Goal: Task Accomplishment & Management: Use online tool/utility

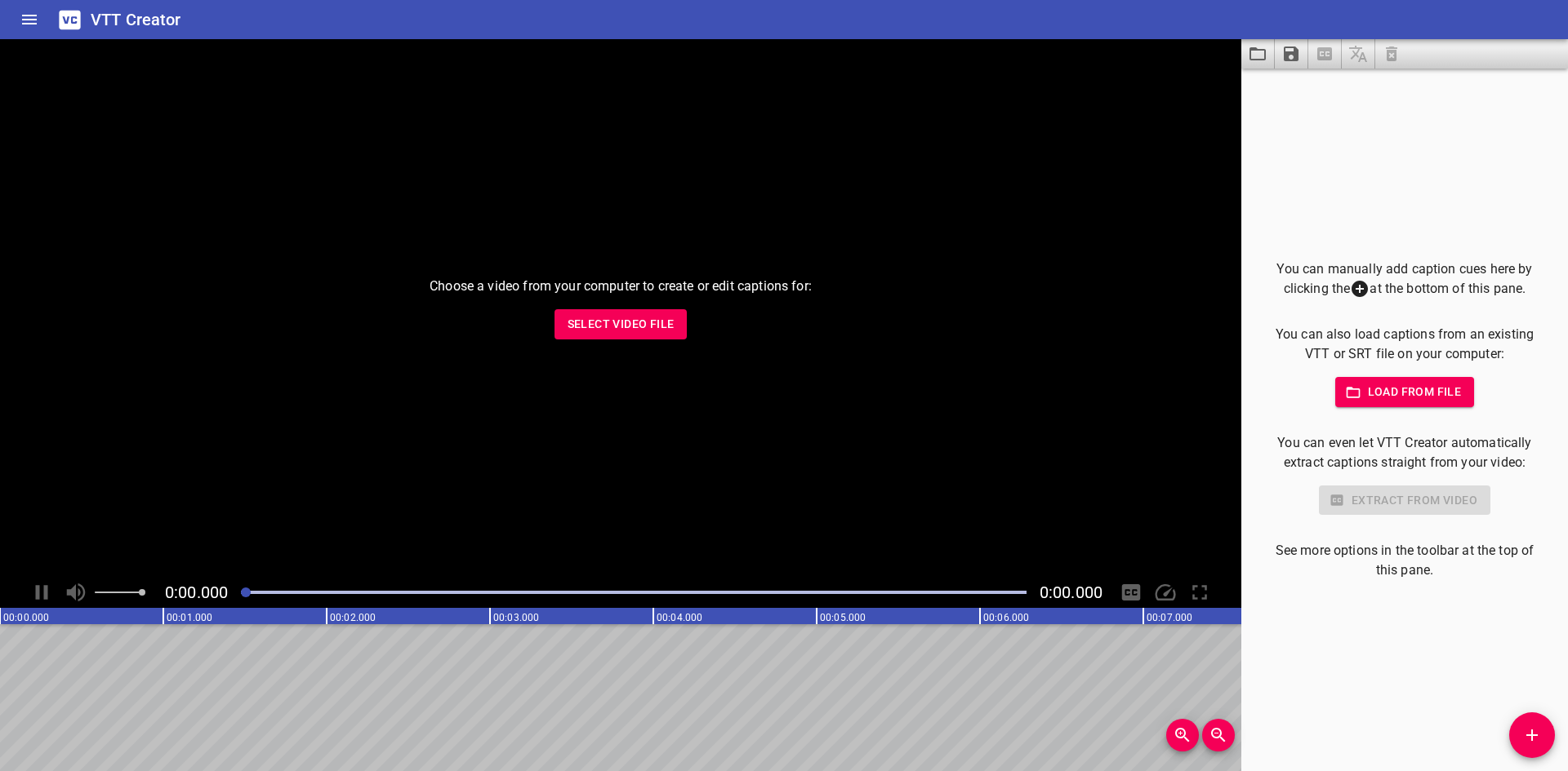
click at [1414, 396] on span "Load from file" at bounding box center [1404, 392] width 113 height 21
click at [620, 307] on div "Choose a video from your computer to create or edit captions for: Select Video …" at bounding box center [620, 308] width 1241 height 537
click at [620, 316] on span "Select Video File" at bounding box center [620, 324] width 107 height 21
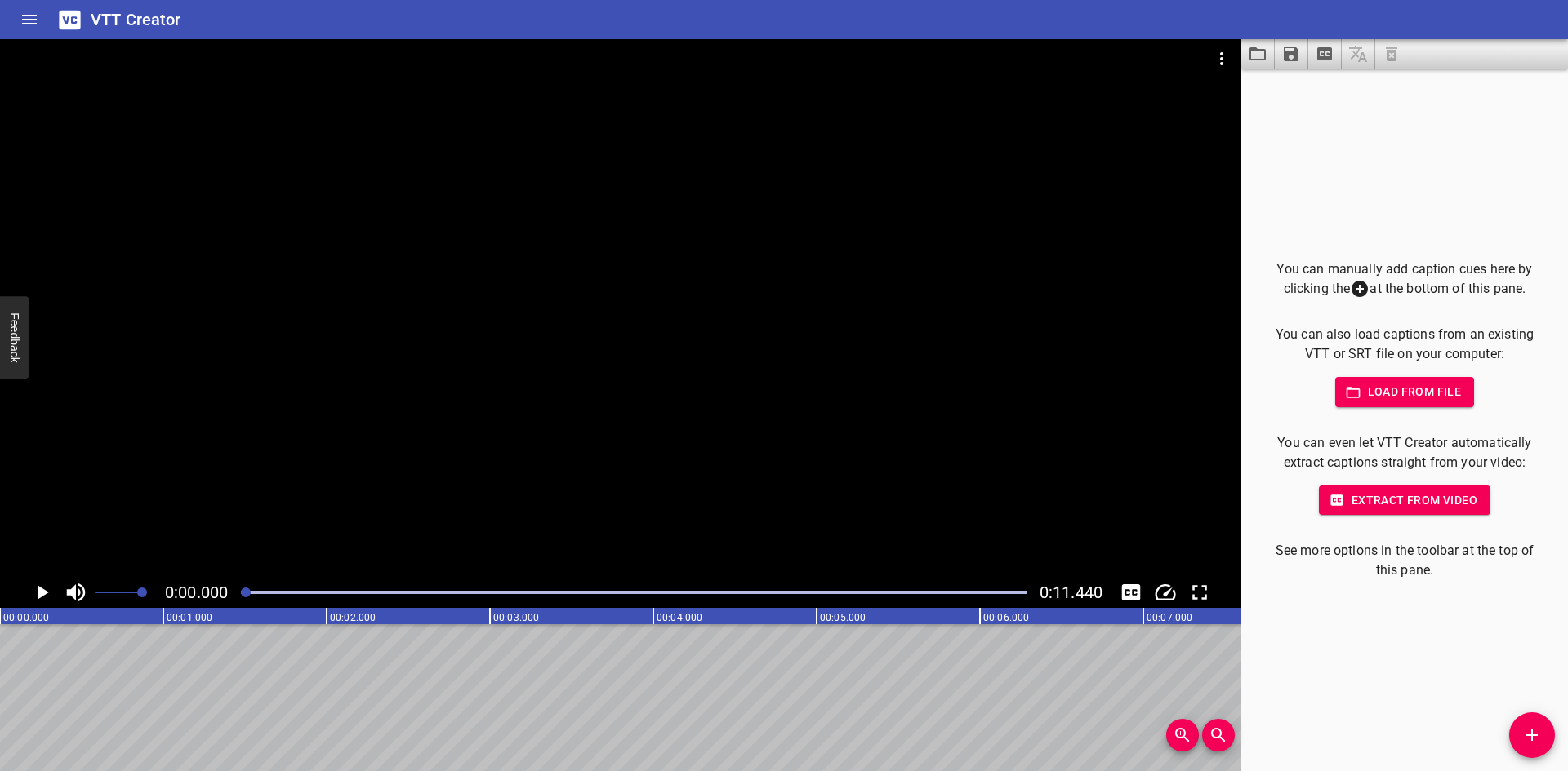
drag, startPoint x: 508, startPoint y: 343, endPoint x: 535, endPoint y: 354, distance: 29.2
click at [509, 344] on div at bounding box center [620, 308] width 1241 height 537
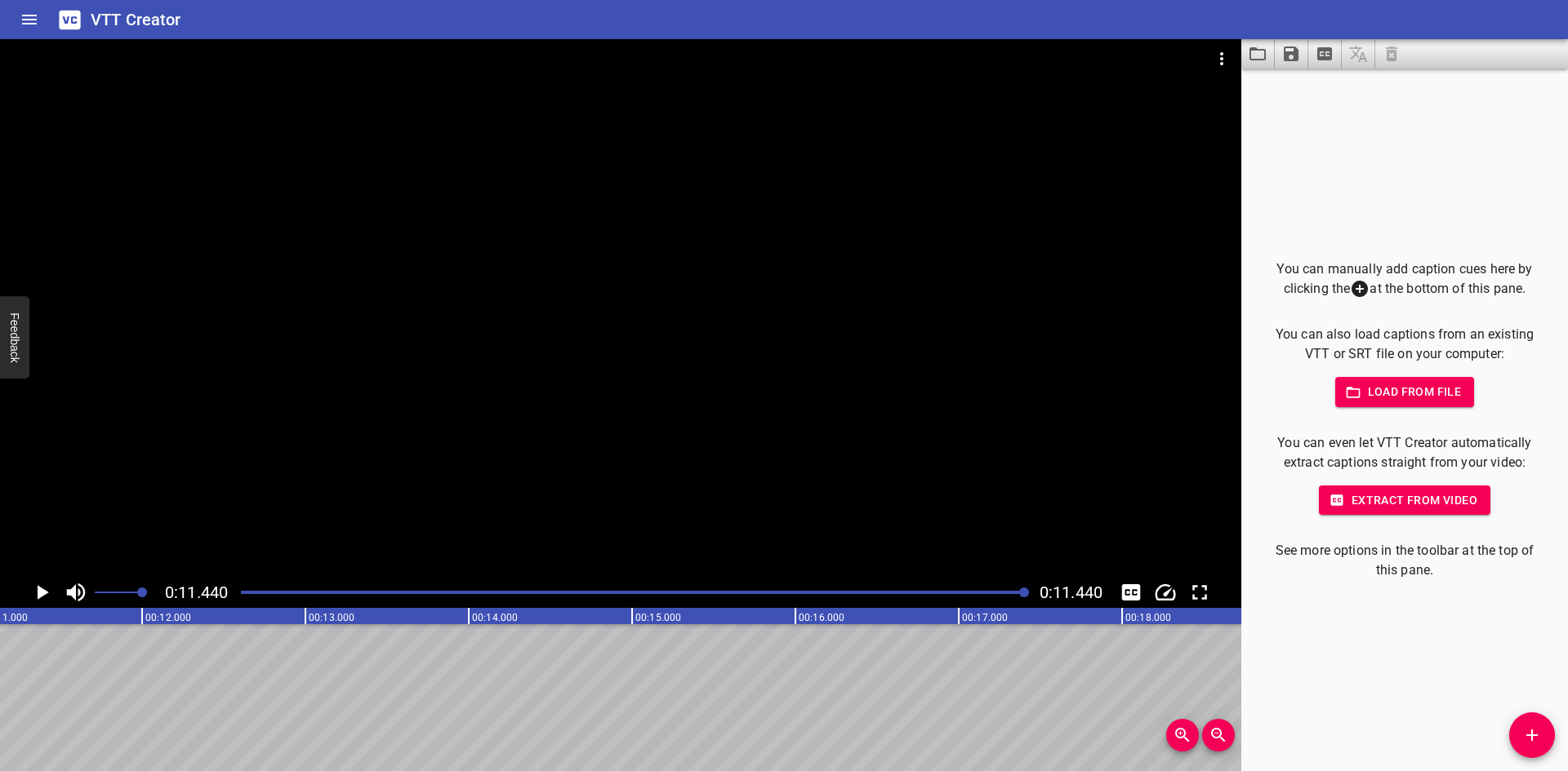
scroll to position [0, 1868]
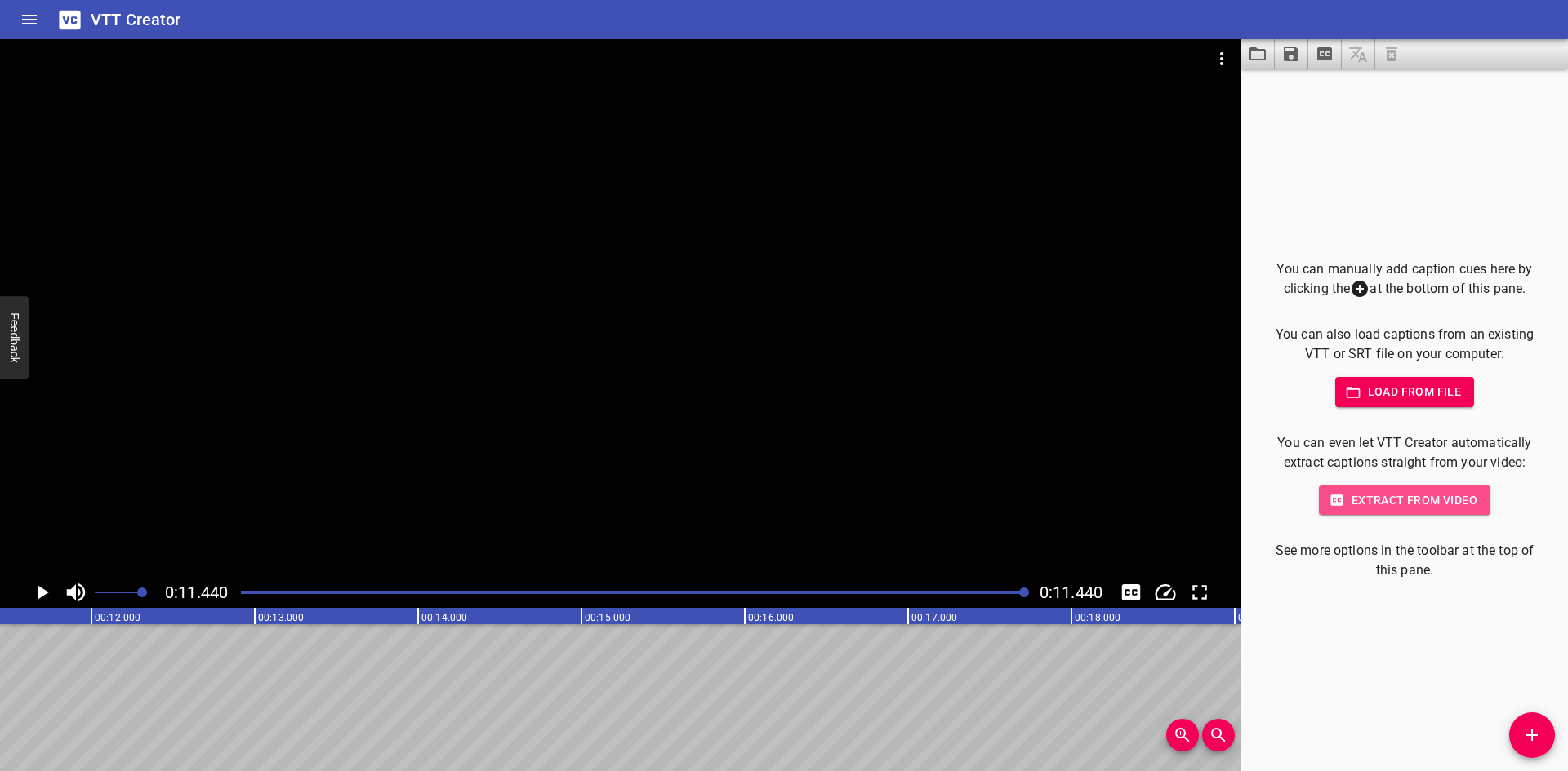
click at [1407, 502] on span "Extract from video" at bounding box center [1404, 501] width 146 height 21
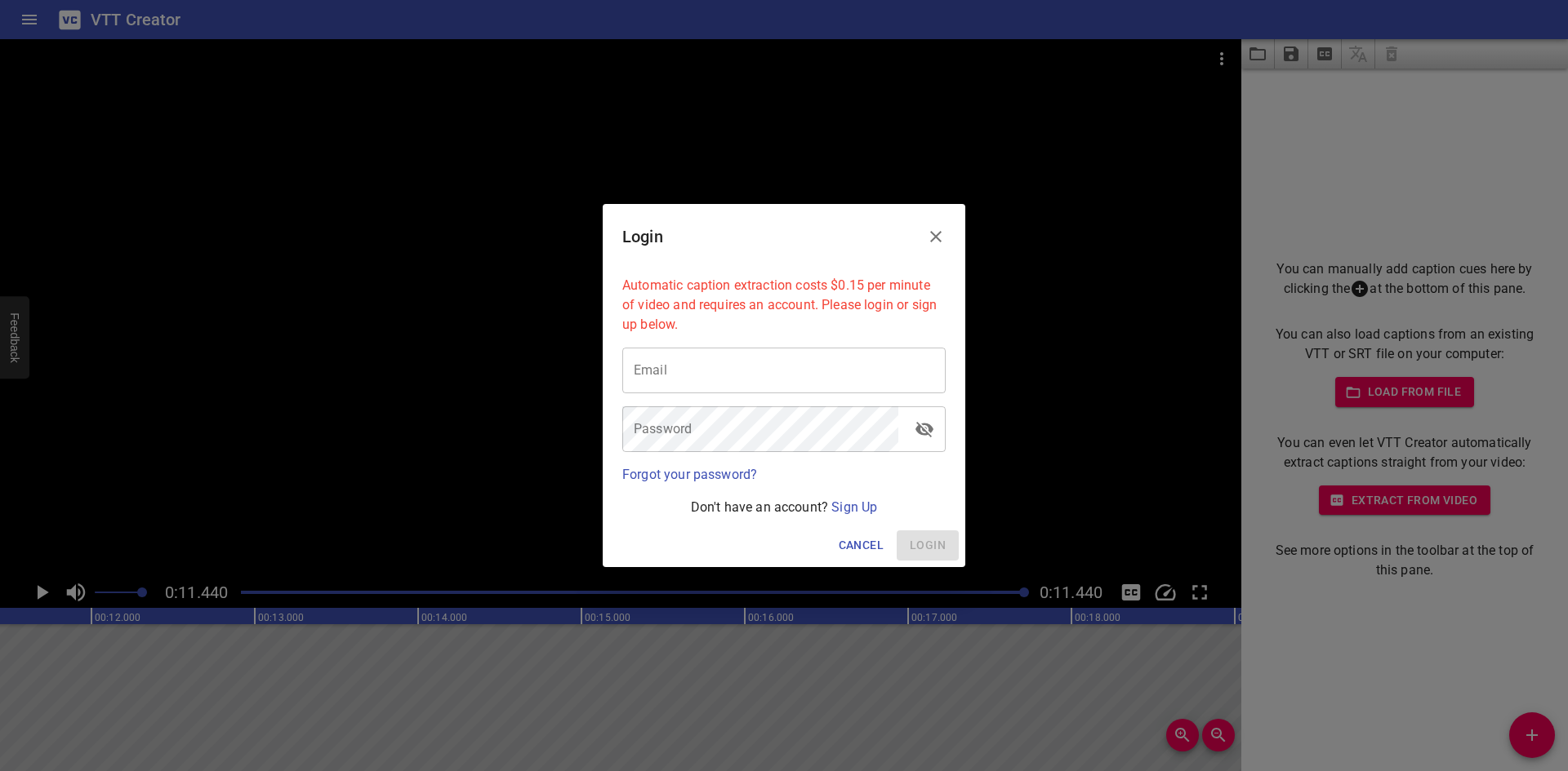
drag, startPoint x: 945, startPoint y: 239, endPoint x: 956, endPoint y: 243, distance: 11.7
click at [945, 237] on icon "Close" at bounding box center [936, 236] width 20 height 20
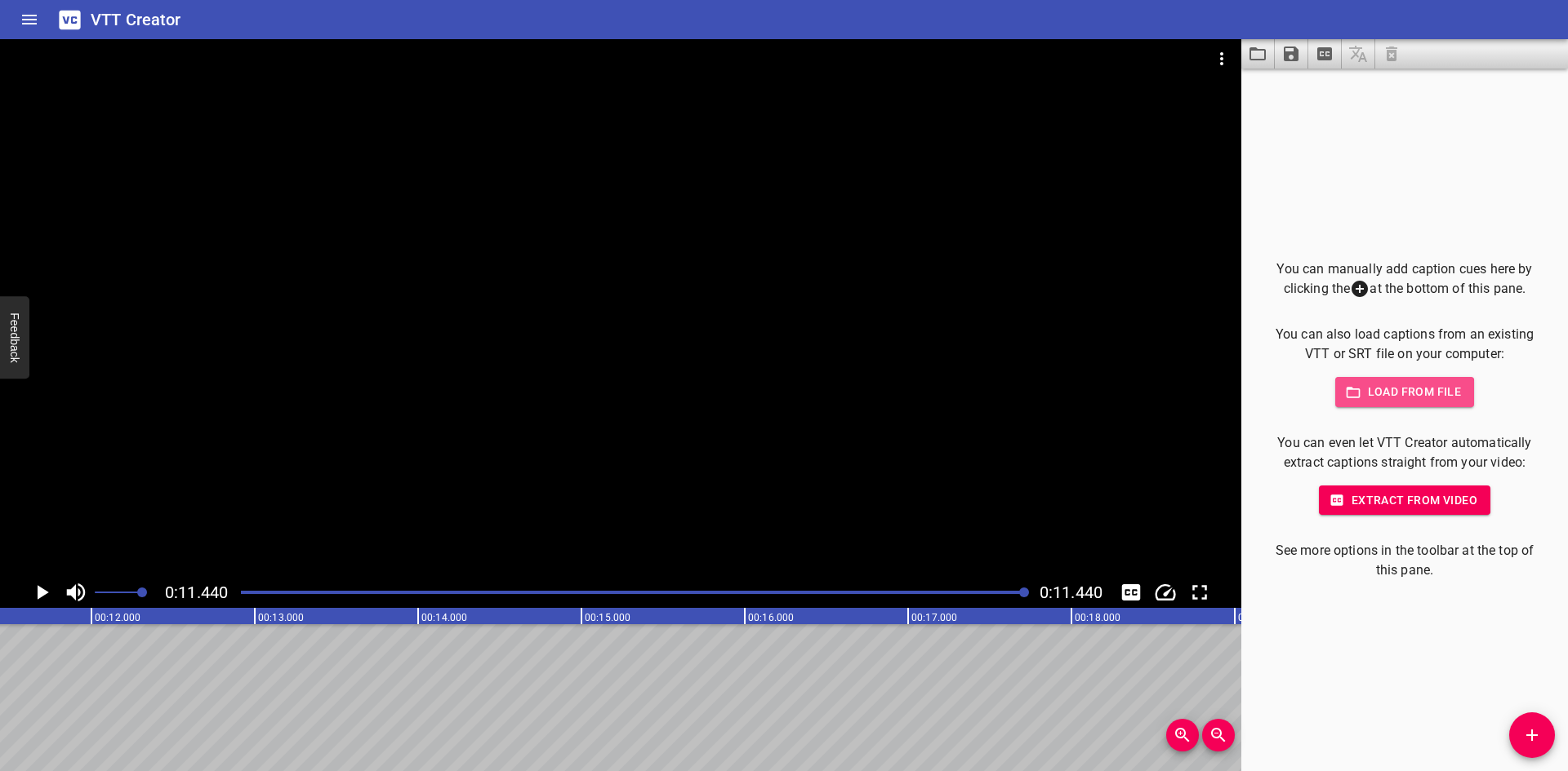
click at [1360, 394] on span "Load from file" at bounding box center [1404, 392] width 113 height 21
click at [254, 598] on div at bounding box center [633, 592] width 805 height 22
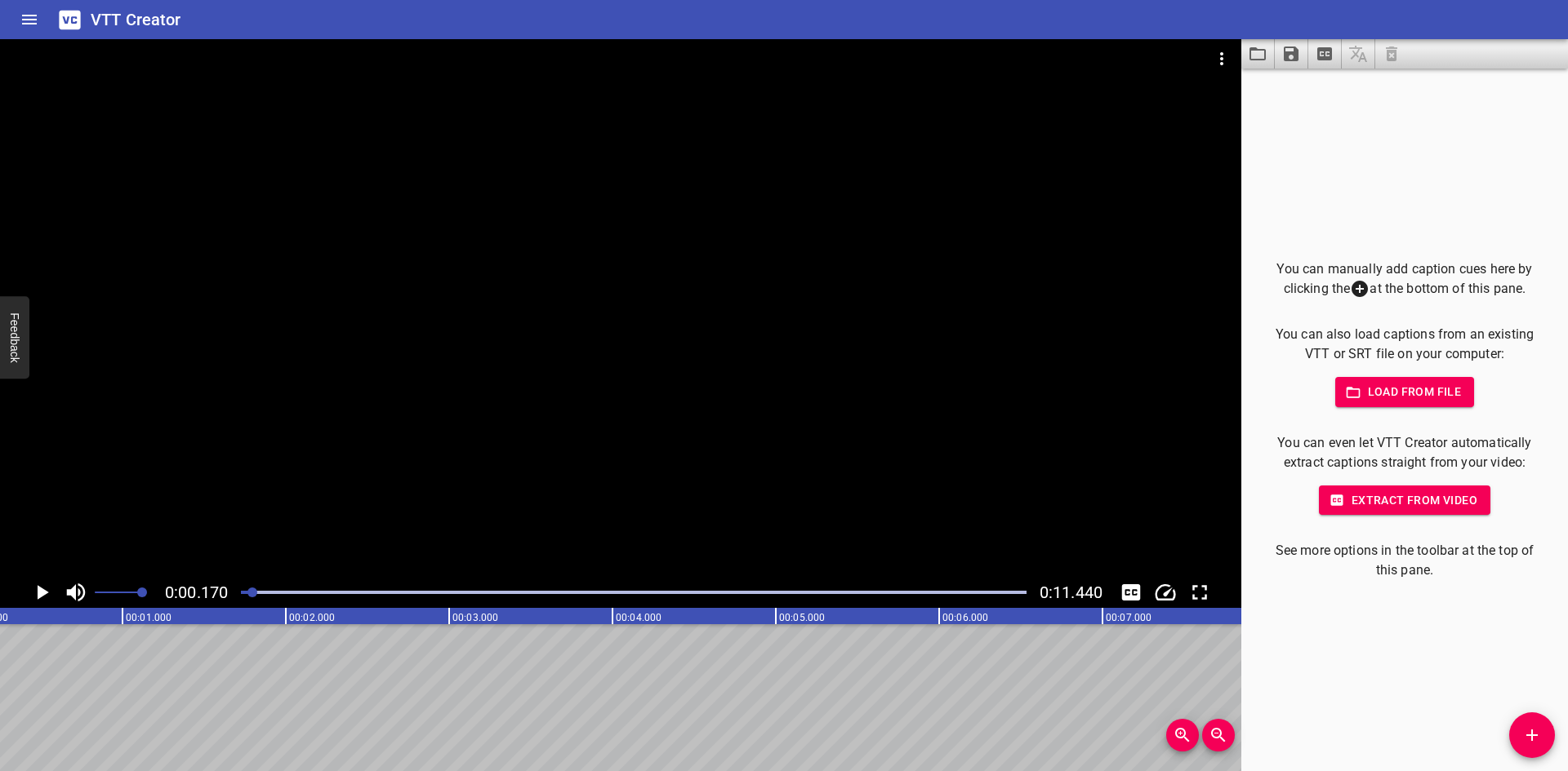
scroll to position [0, 28]
drag, startPoint x: 254, startPoint y: 598, endPoint x: 228, endPoint y: 595, distance: 26.2
click at [228, 595] on div "0:00.170 0:11.440" at bounding box center [620, 592] width 1241 height 31
click at [54, 582] on div "0:00.170 0:11.440" at bounding box center [620, 592] width 1241 height 31
click at [45, 587] on icon "Play/Pause" at bounding box center [41, 592] width 24 height 24
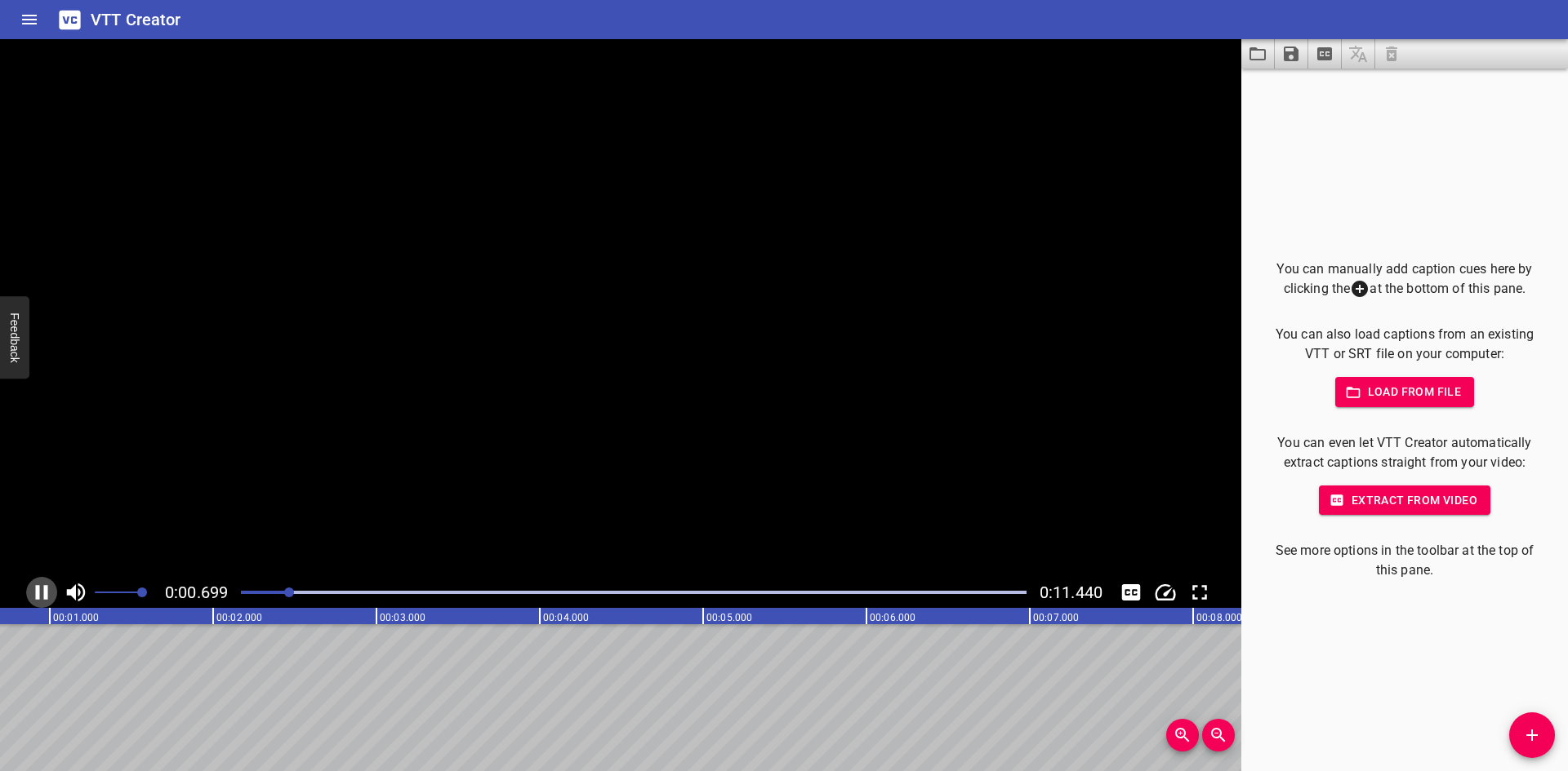
click at [45, 589] on icon "Play/Pause" at bounding box center [42, 592] width 13 height 14
click at [45, 589] on icon "Play/Pause" at bounding box center [41, 592] width 24 height 24
click at [45, 589] on icon "Play/Pause" at bounding box center [42, 592] width 13 height 14
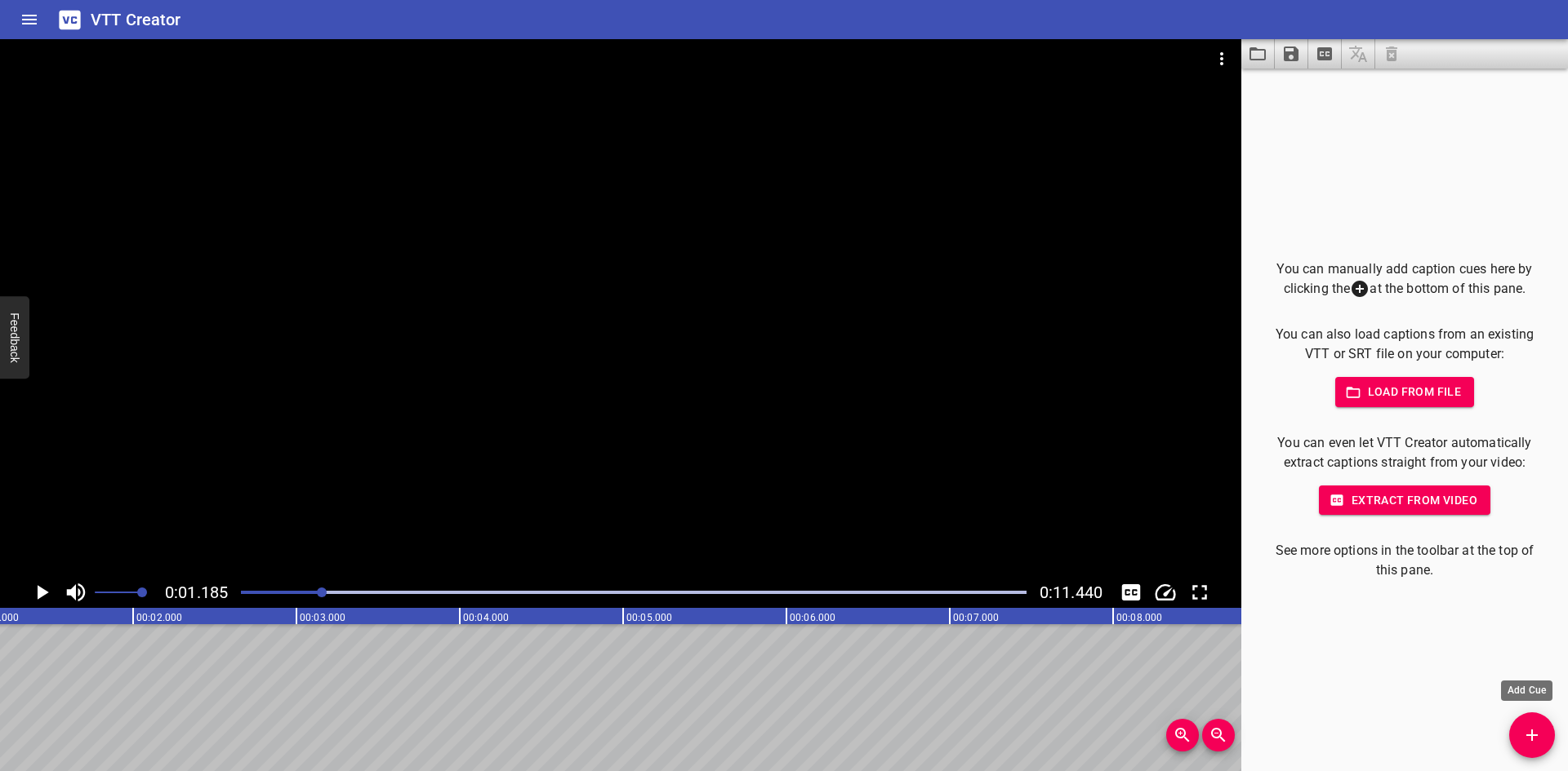
click at [1533, 718] on button "Add Cue" at bounding box center [1531, 735] width 46 height 46
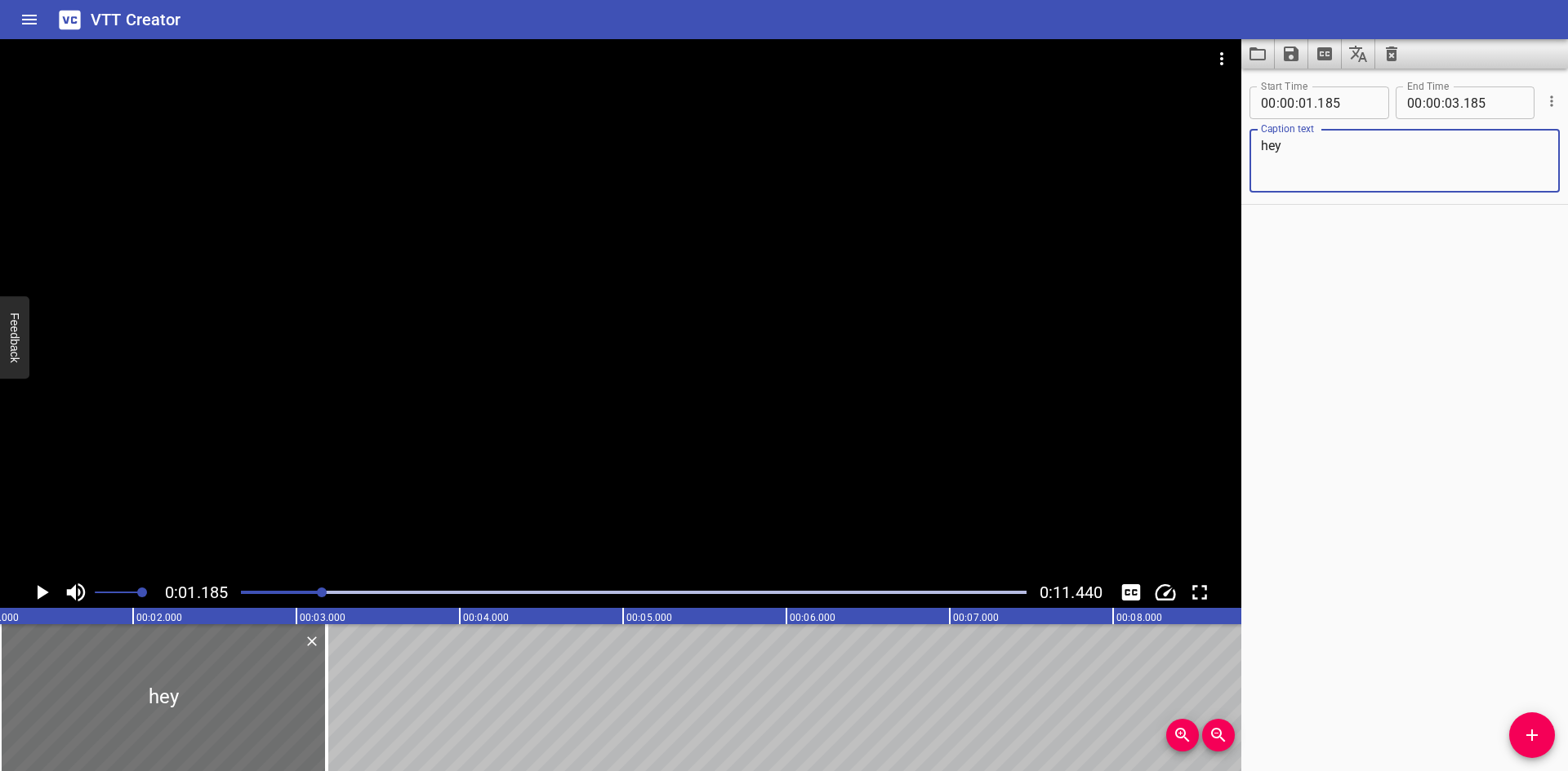
type textarea "hey"
click at [37, 595] on icon "Play/Pause" at bounding box center [41, 592] width 24 height 24
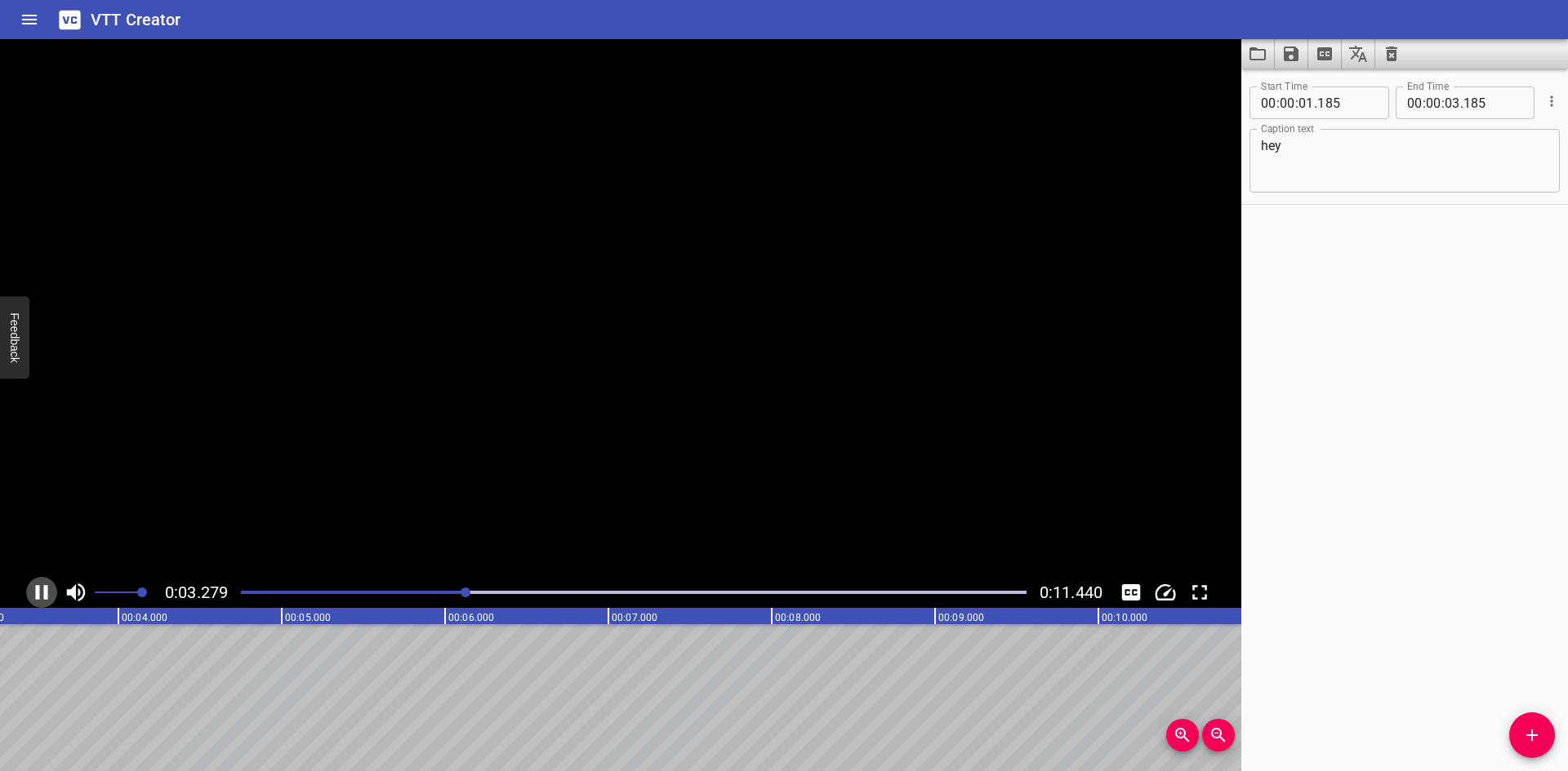
click at [37, 595] on icon "Play/Pause" at bounding box center [42, 592] width 13 height 14
click at [34, 590] on icon "Play/Pause" at bounding box center [41, 592] width 24 height 24
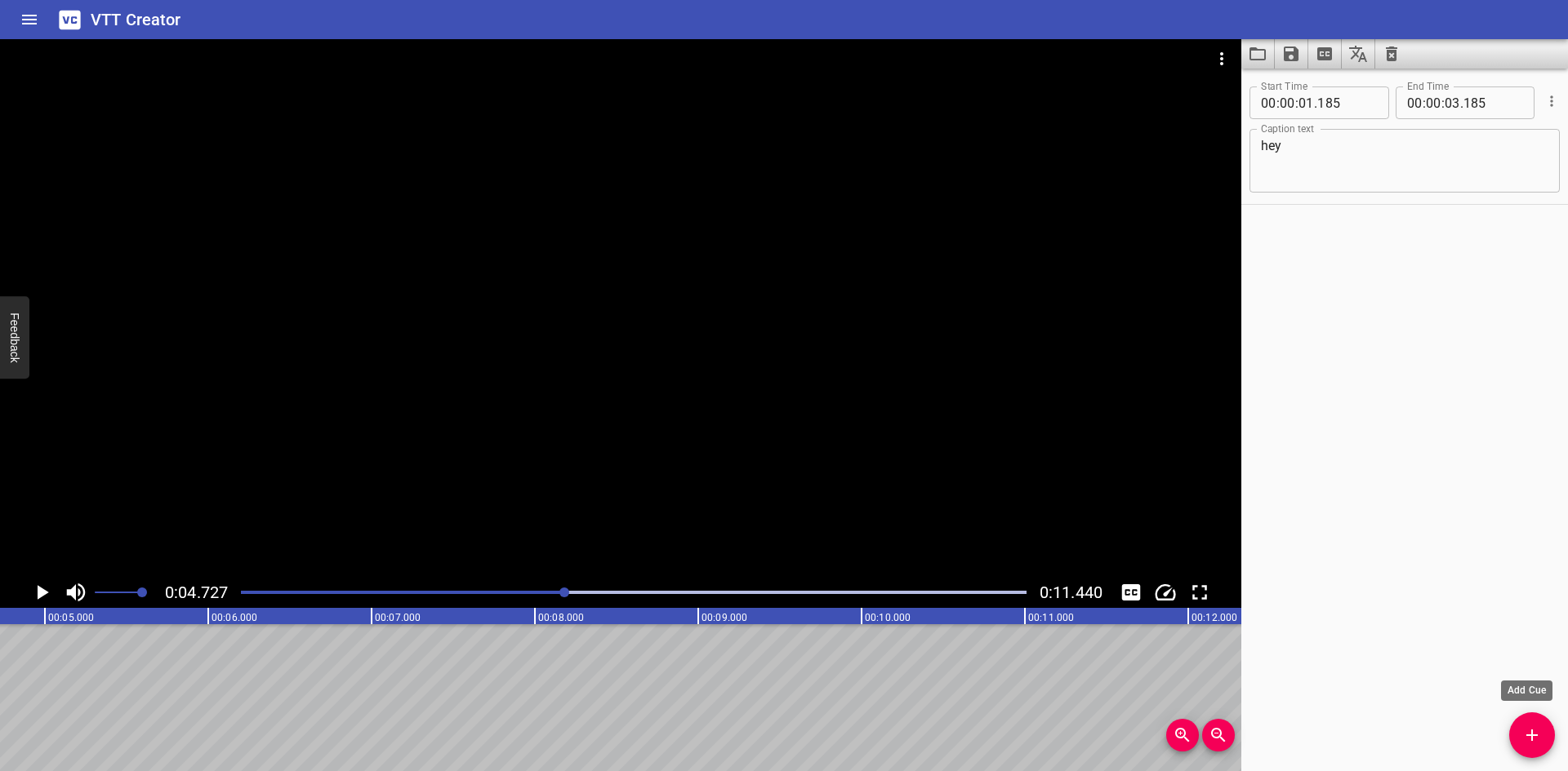
click at [1528, 745] on button "Add Cue" at bounding box center [1531, 735] width 46 height 46
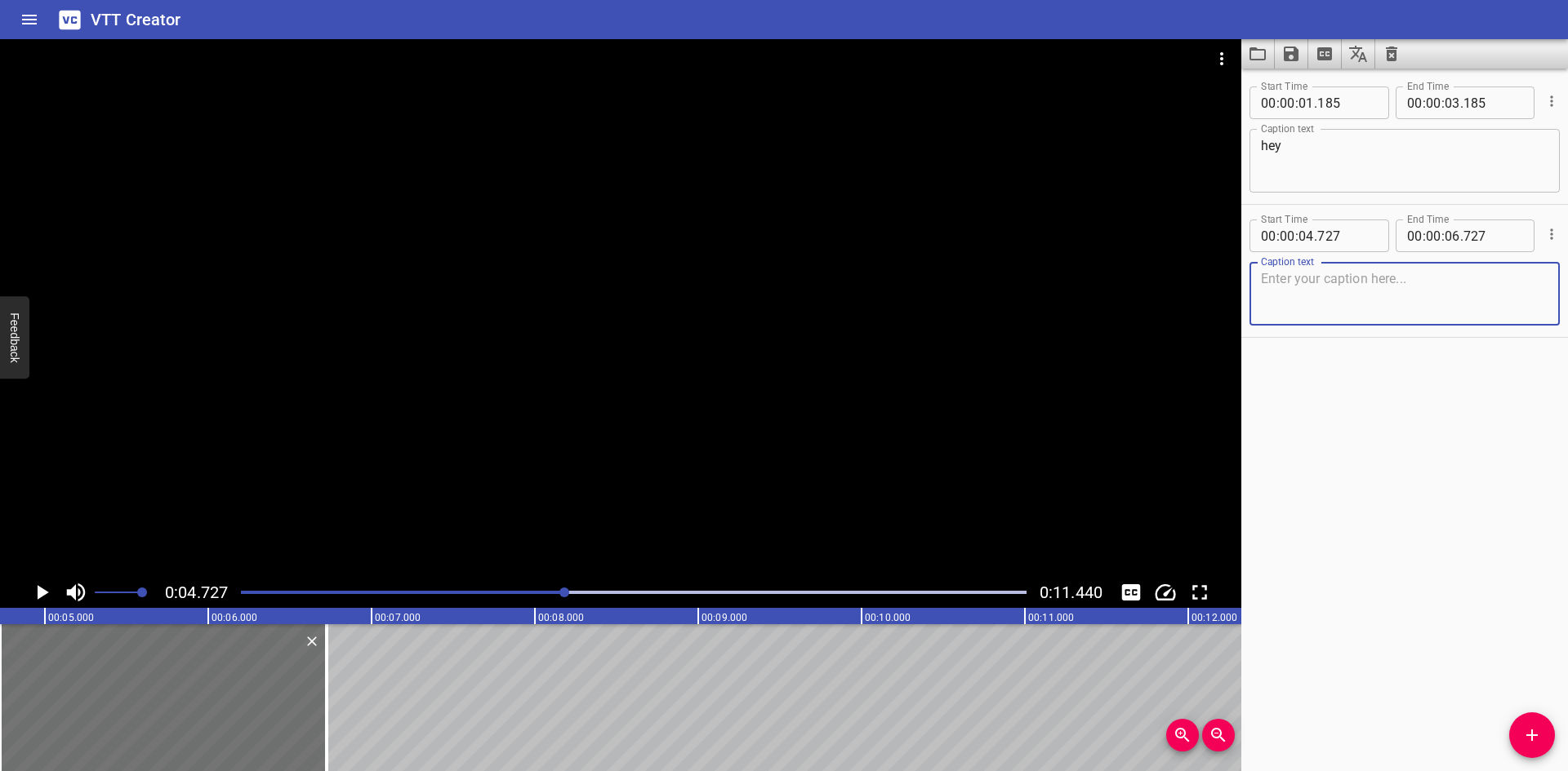
click at [1321, 296] on textarea at bounding box center [1404, 295] width 288 height 47
type textarea "Tu viens souvent par ici ?"
click at [38, 593] on icon "Play/Pause" at bounding box center [43, 592] width 12 height 14
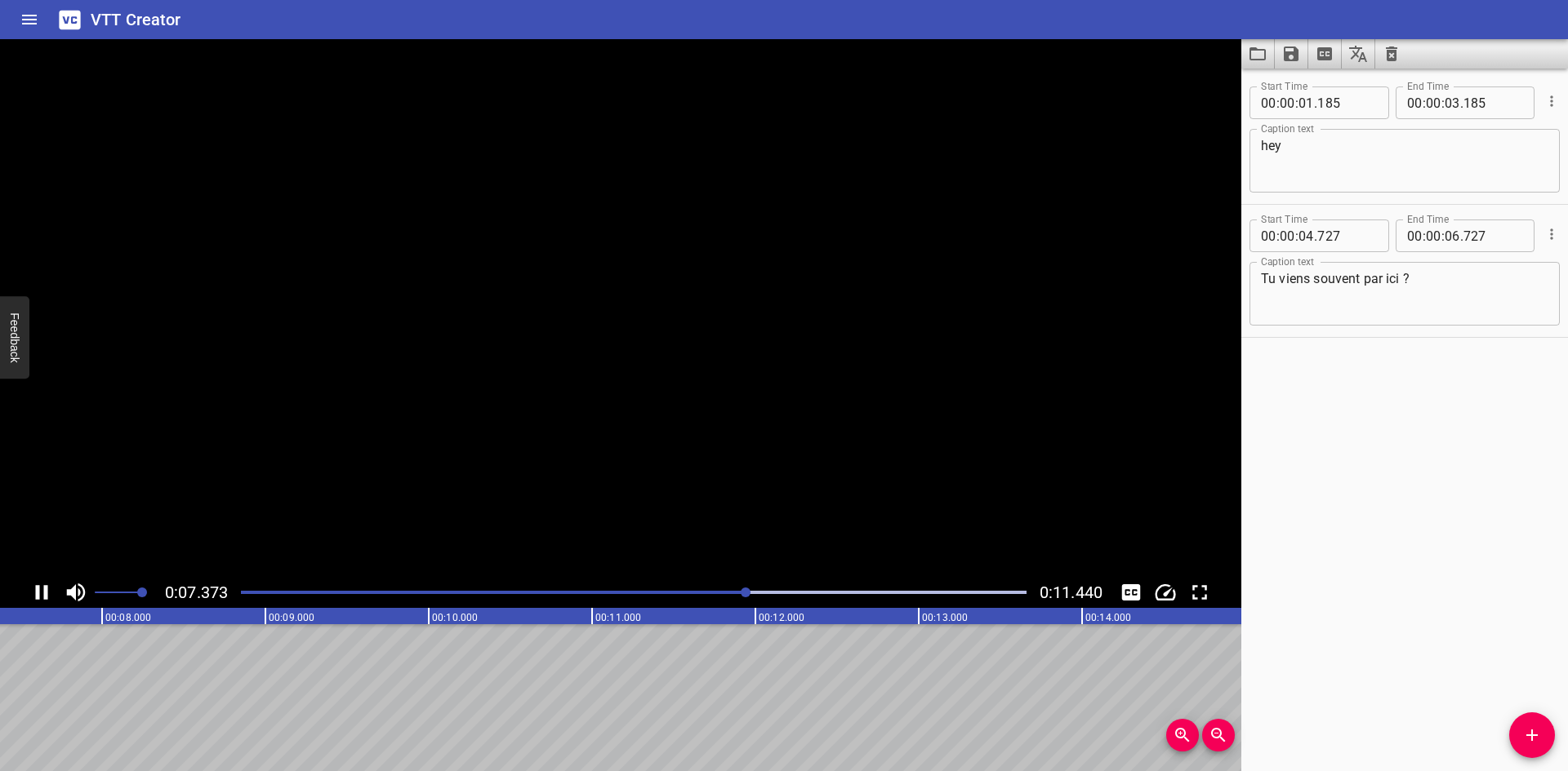
click at [38, 593] on icon "Play/Pause" at bounding box center [42, 592] width 13 height 14
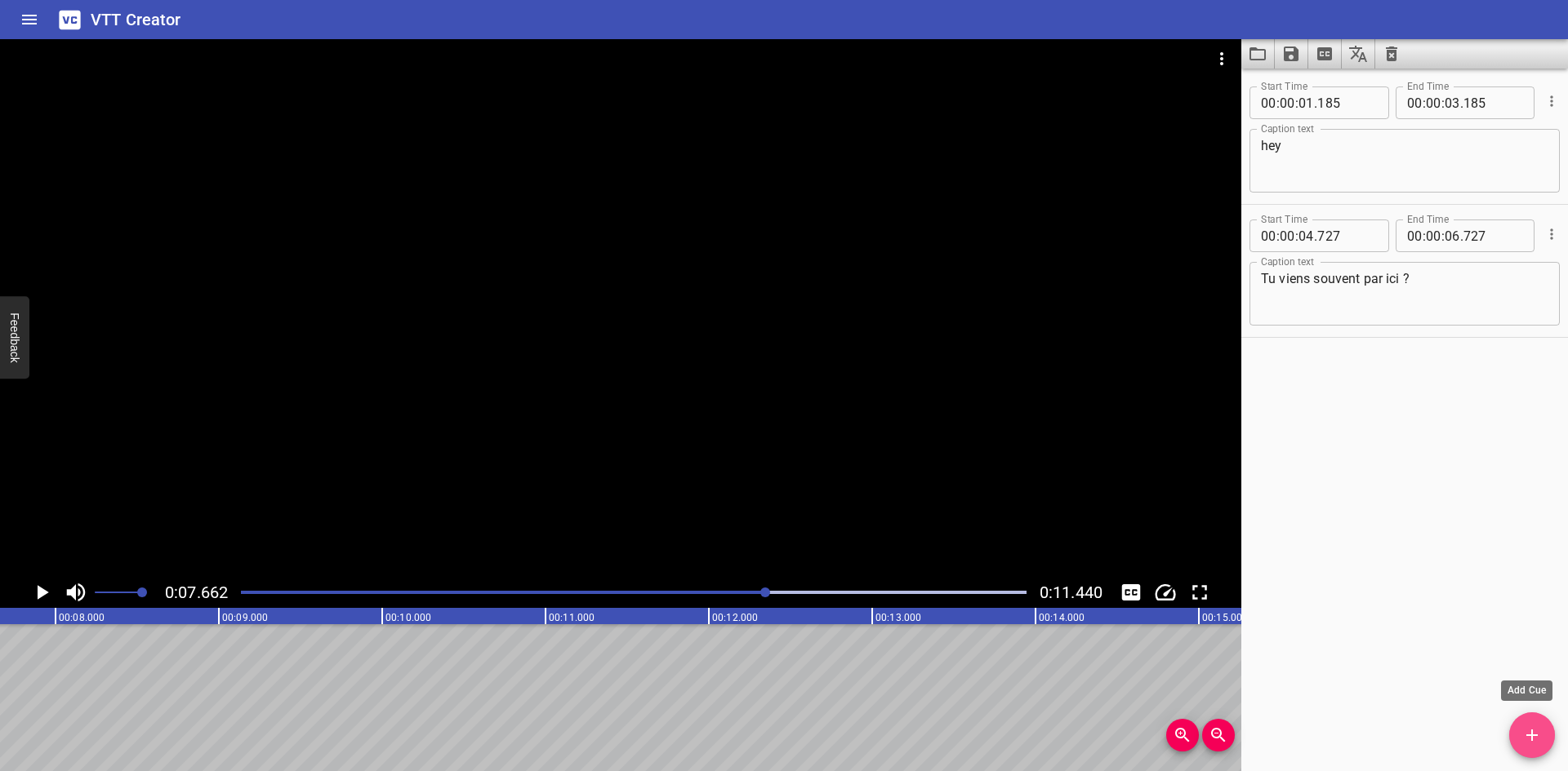
click at [1515, 727] on span "Add Cue" at bounding box center [1531, 735] width 46 height 20
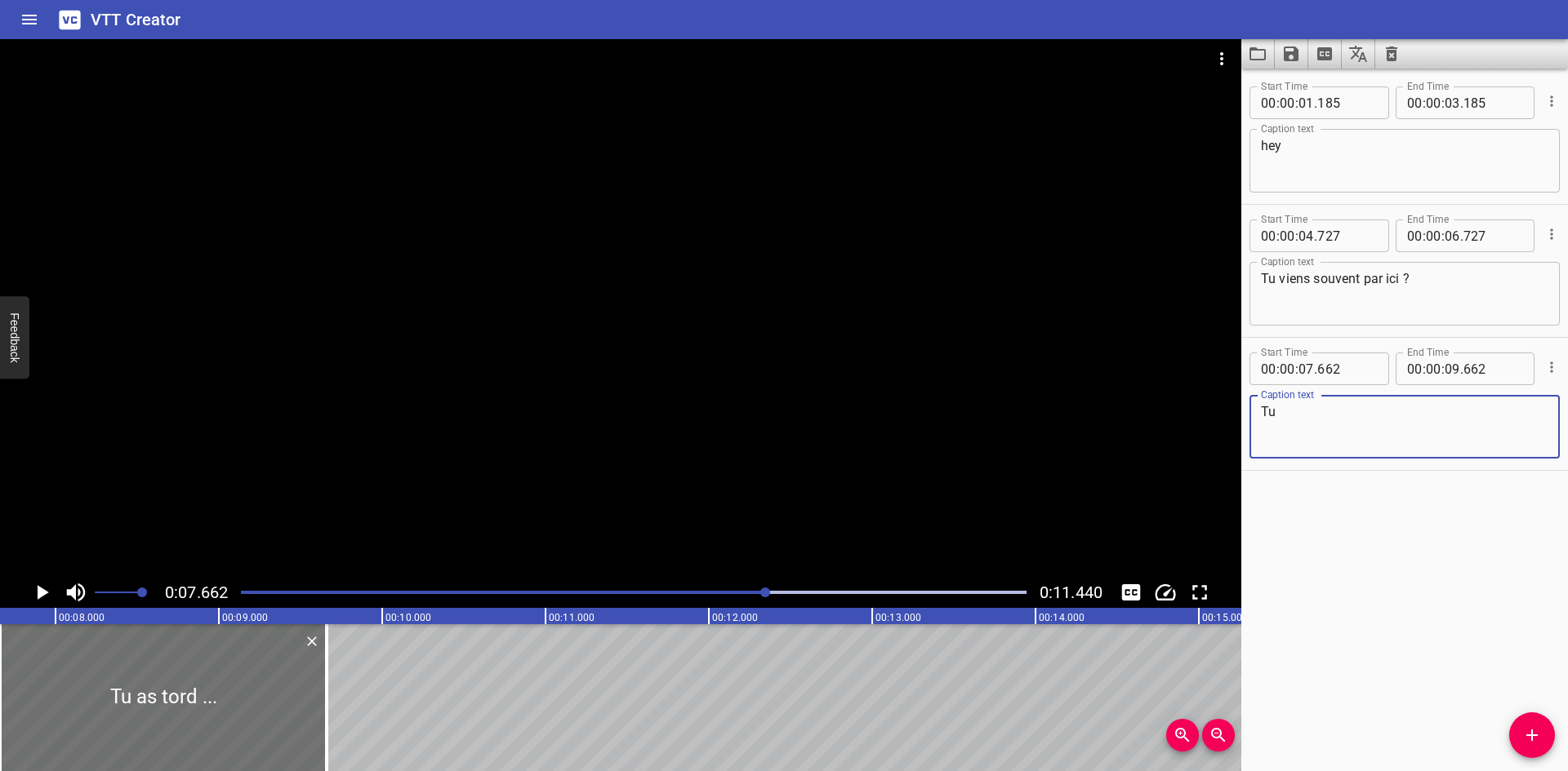
type textarea "T"
drag, startPoint x: 1437, startPoint y: 439, endPoint x: 1205, endPoint y: 400, distance: 235.3
click at [1205, 400] on main "0:07.662 0:11.440 00:00.000 00:01.000 00:02.000 00:03.000 00:04.000 00:05.000 0…" at bounding box center [784, 405] width 1568 height 732
type textarea "[PERSON_NAME] idée"
click at [1517, 724] on button "Add Cue" at bounding box center [1531, 735] width 46 height 46
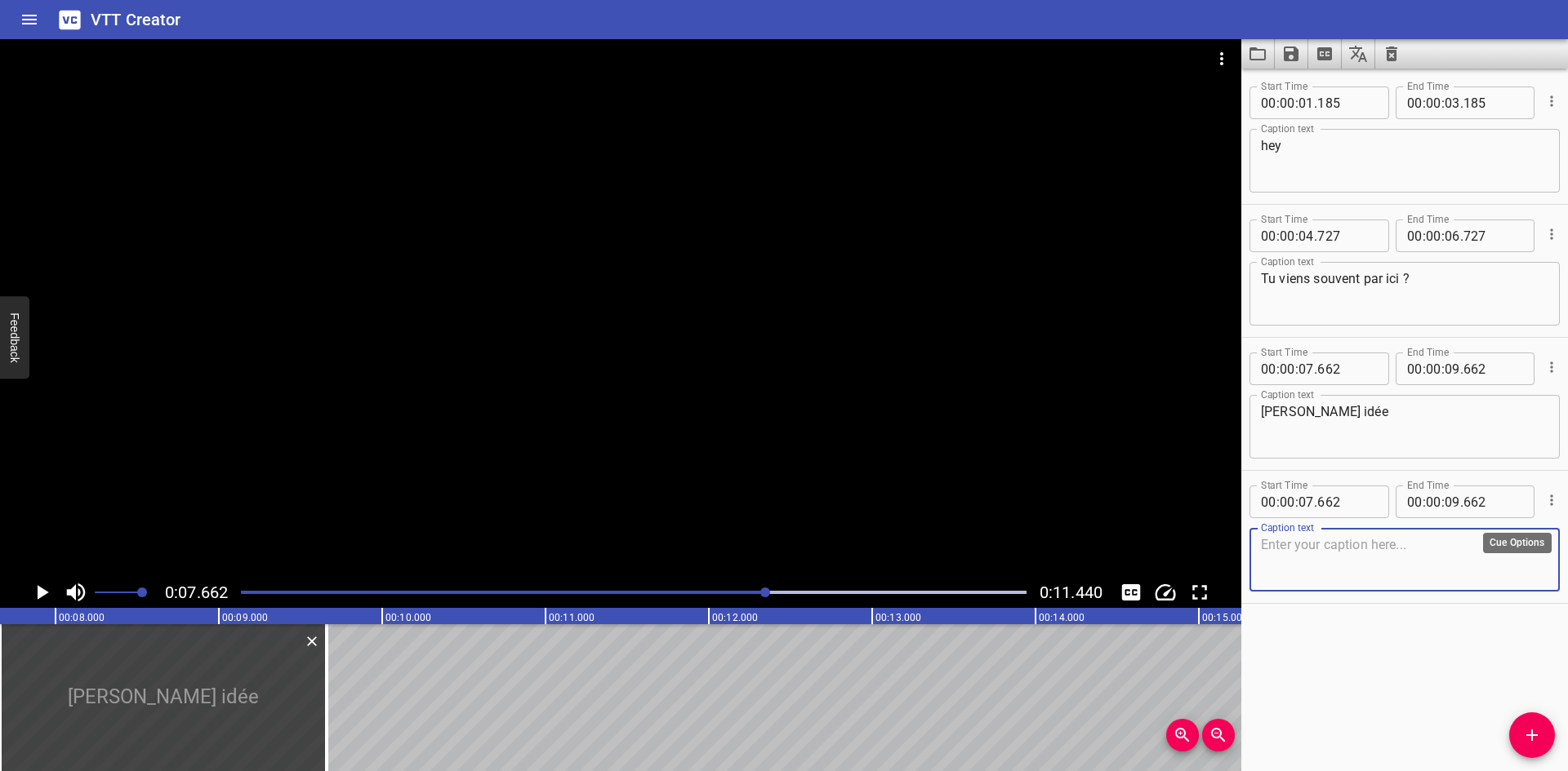
click at [1544, 500] on icon "Cue Options" at bounding box center [1551, 501] width 16 height 16
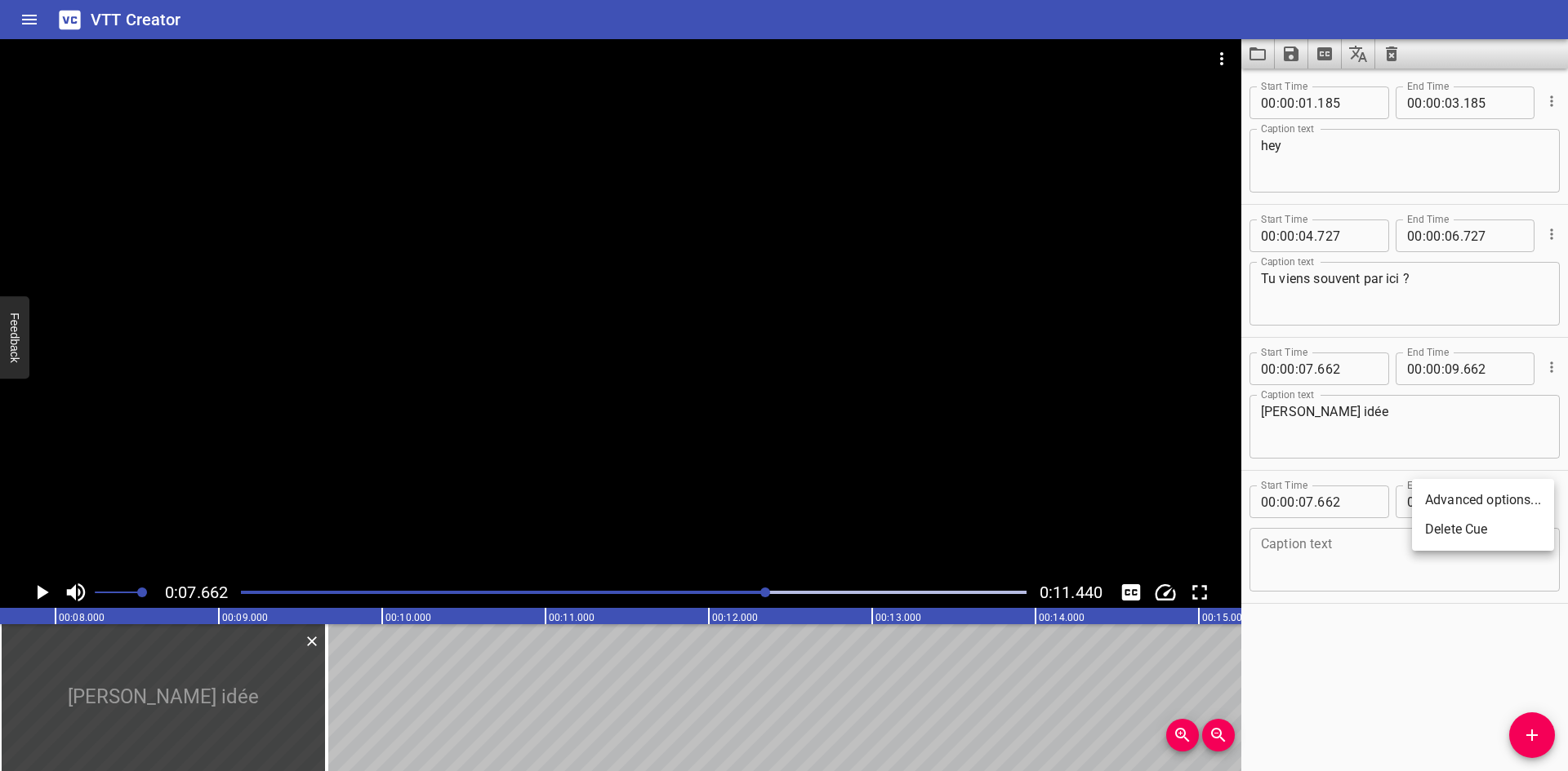
click at [1529, 530] on li "Delete Cue" at bounding box center [1483, 529] width 142 height 30
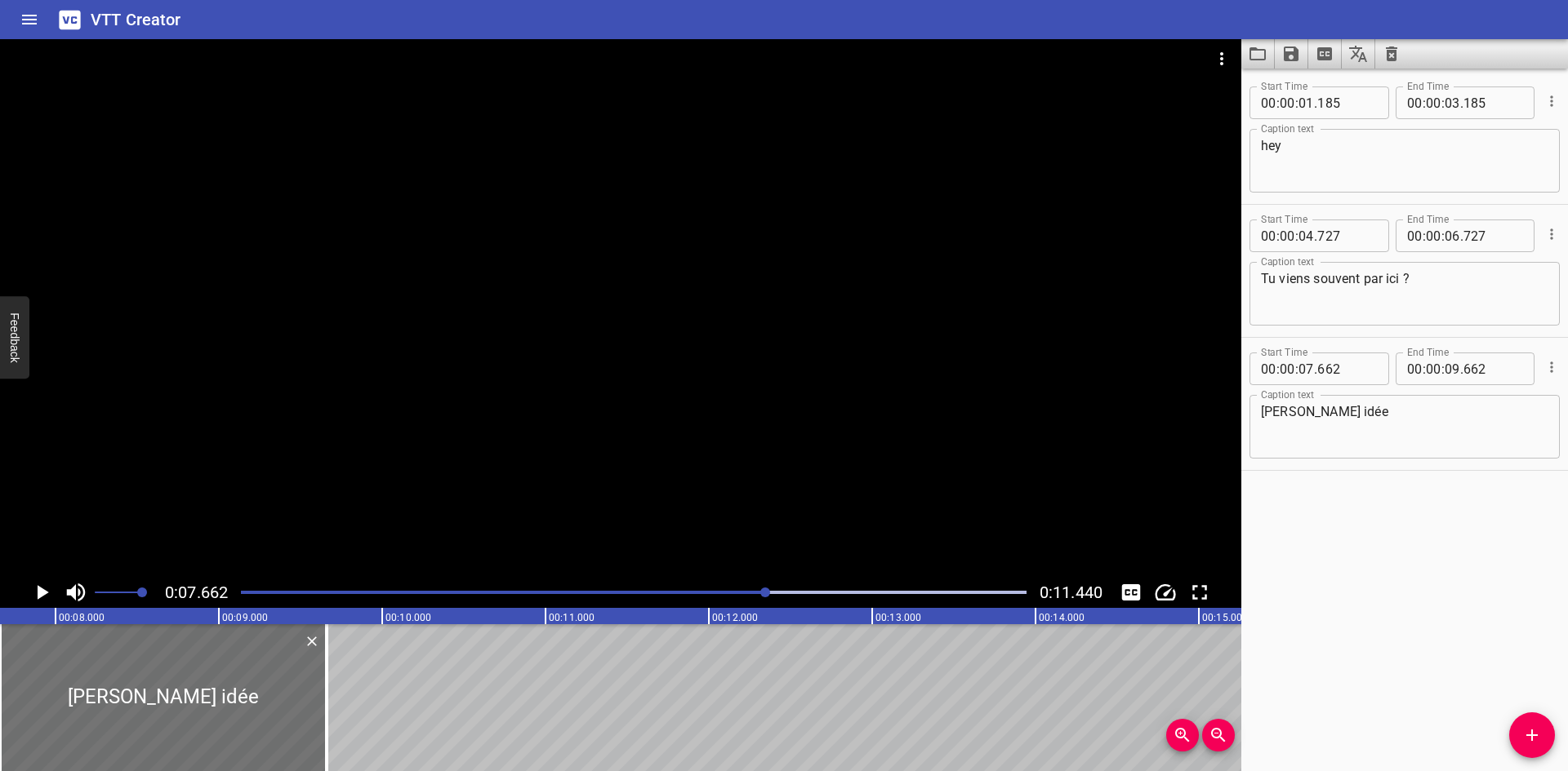
click at [45, 598] on icon "Play/Pause" at bounding box center [41, 592] width 24 height 24
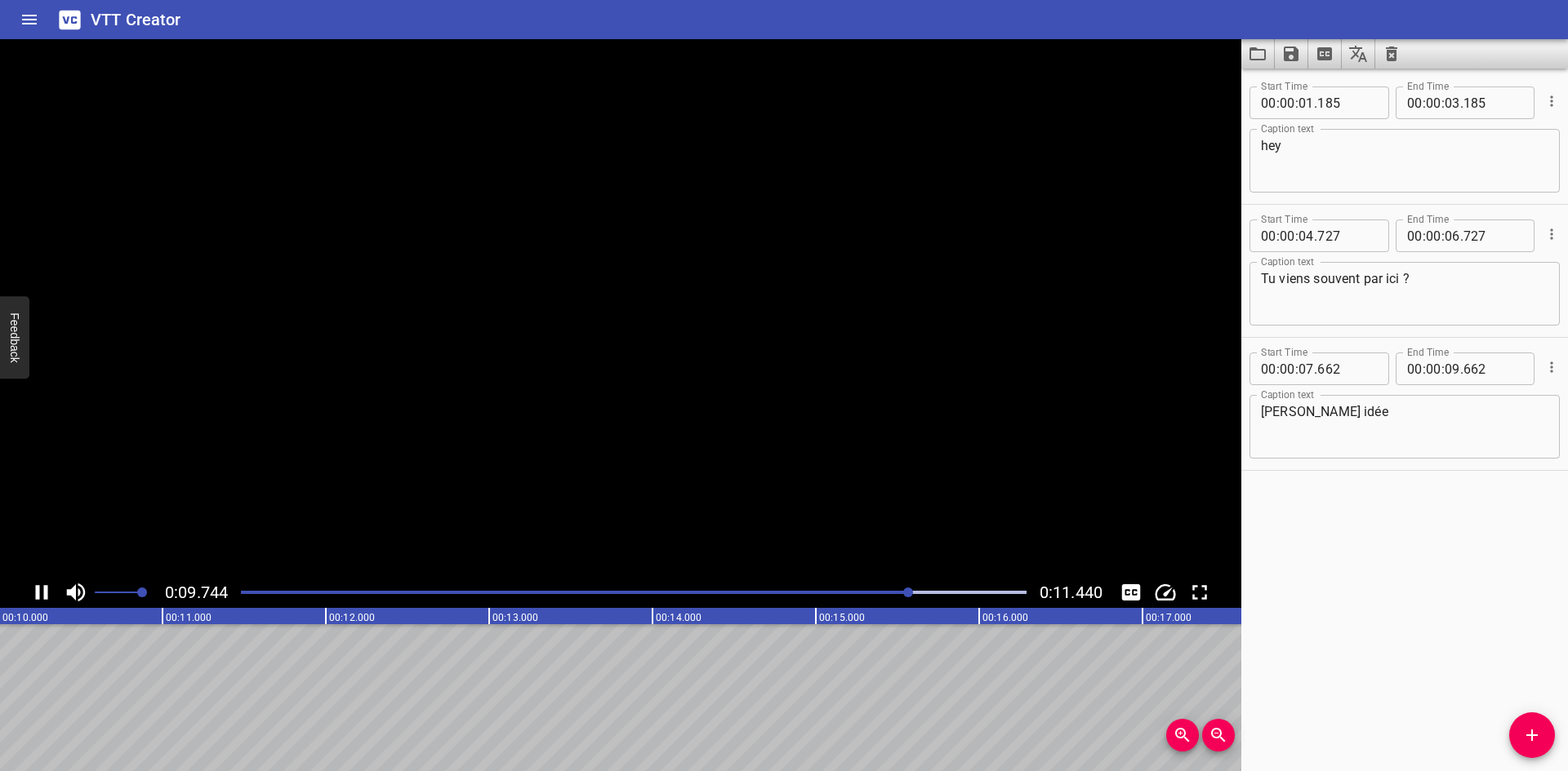
click at [46, 598] on icon "Play/Pause" at bounding box center [42, 592] width 13 height 14
click at [1516, 719] on button "Add Cue" at bounding box center [1531, 735] width 46 height 46
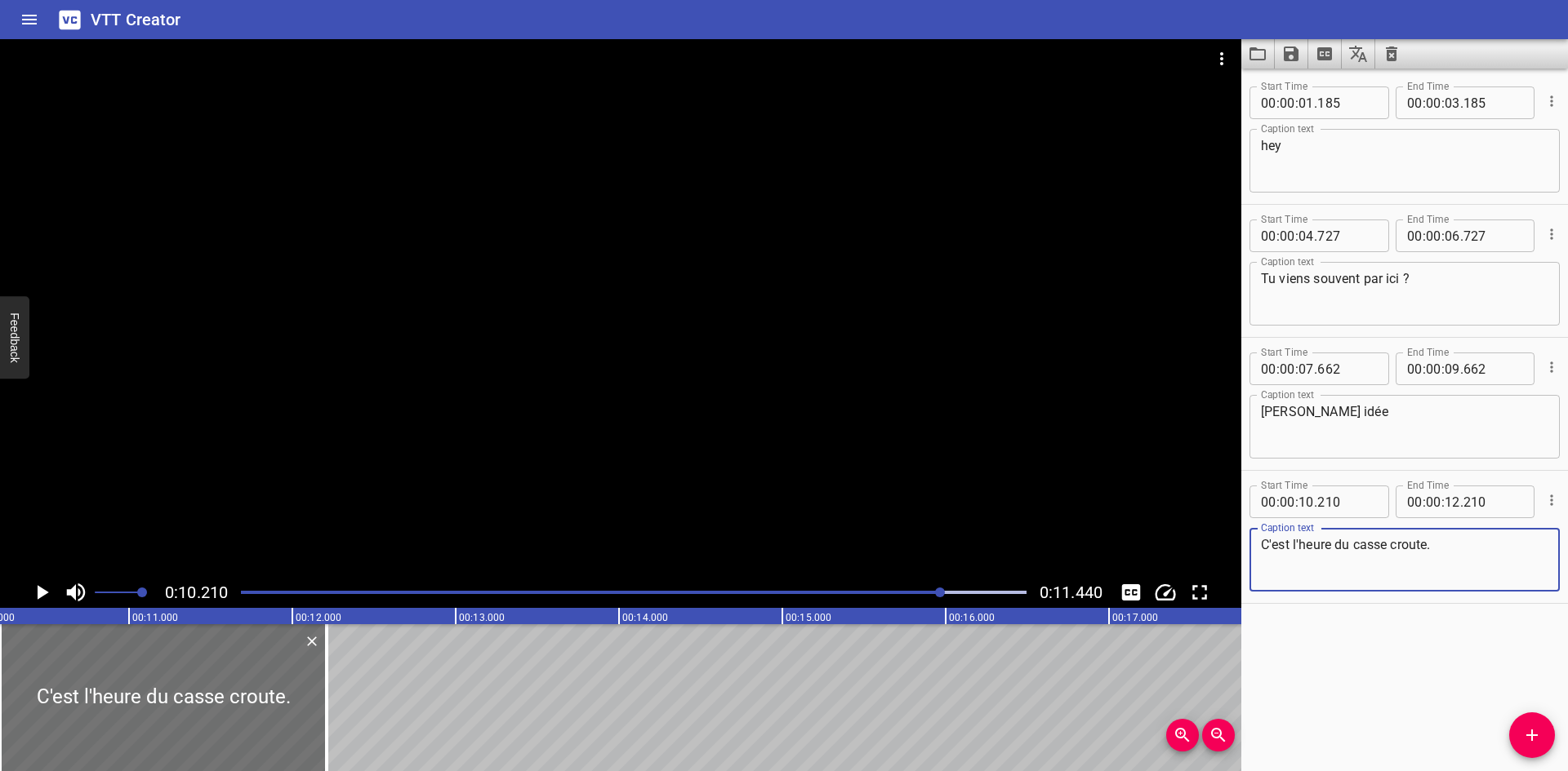
type textarea "C'est l'heure du casse croute."
click at [31, 593] on icon "Play/Pause" at bounding box center [41, 592] width 24 height 24
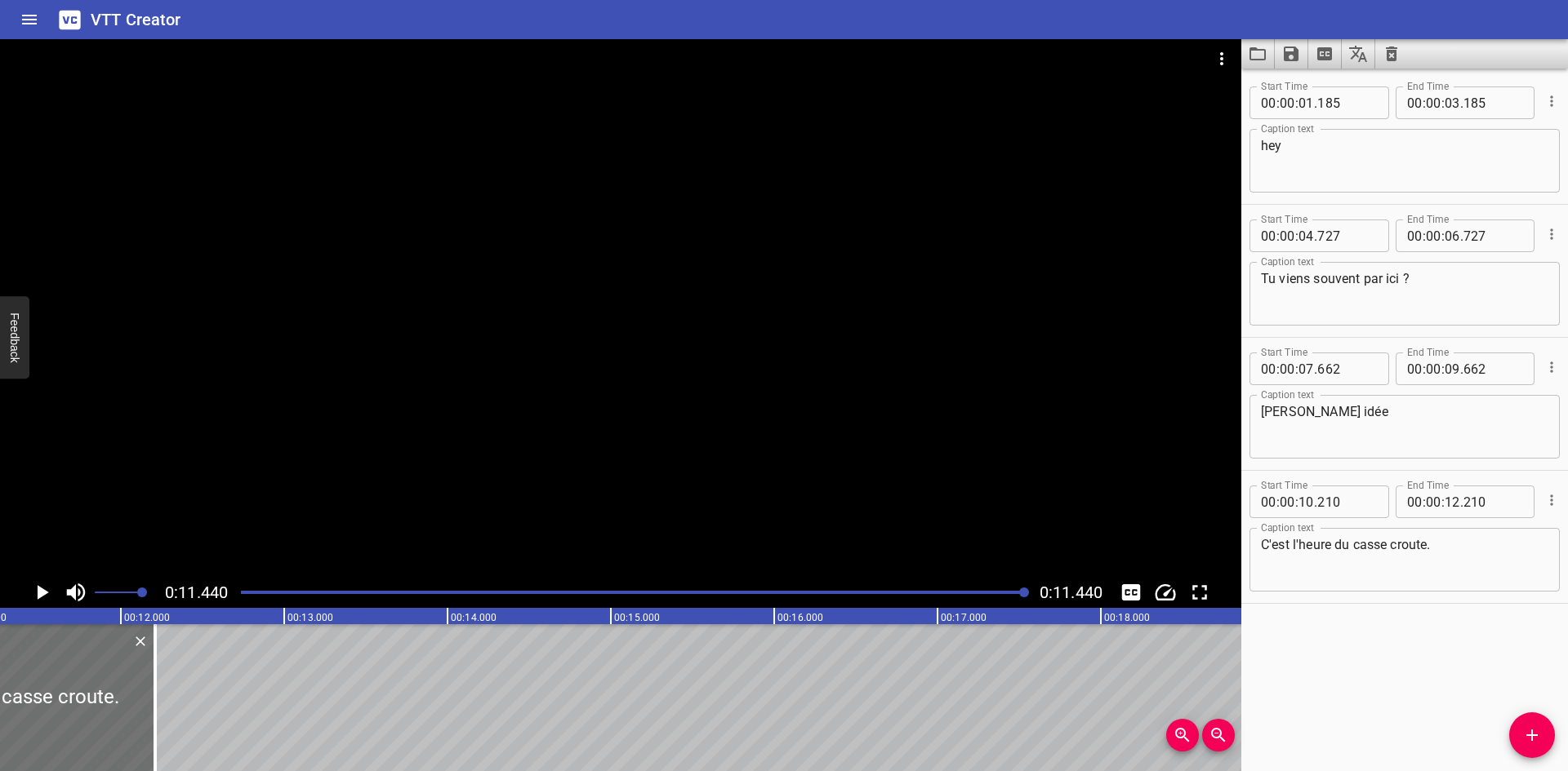
scroll to position [0, 1868]
click at [250, 598] on div at bounding box center [633, 592] width 805 height 22
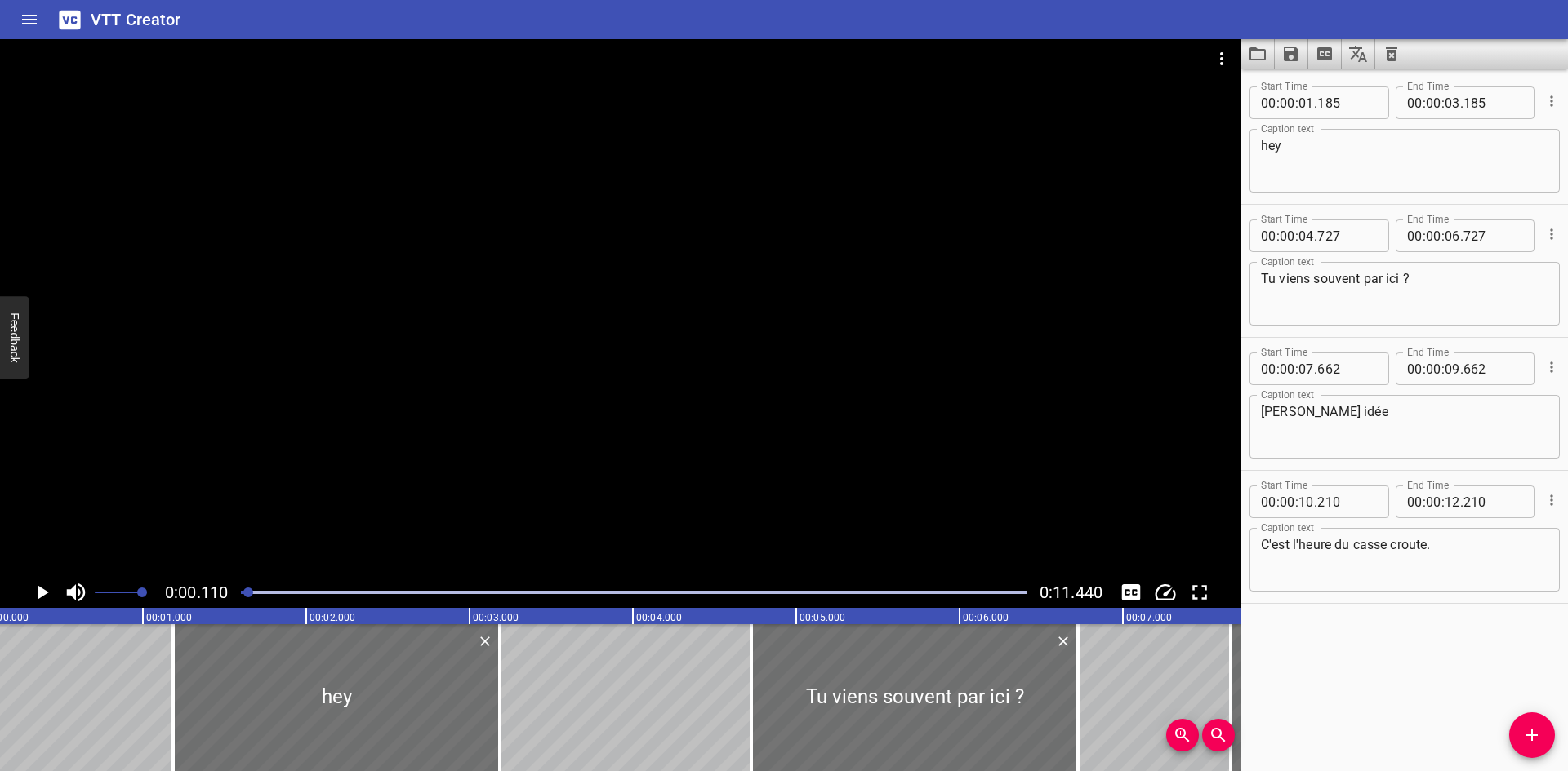
scroll to position [0, 18]
click at [40, 601] on icon "Play/Pause" at bounding box center [41, 592] width 24 height 24
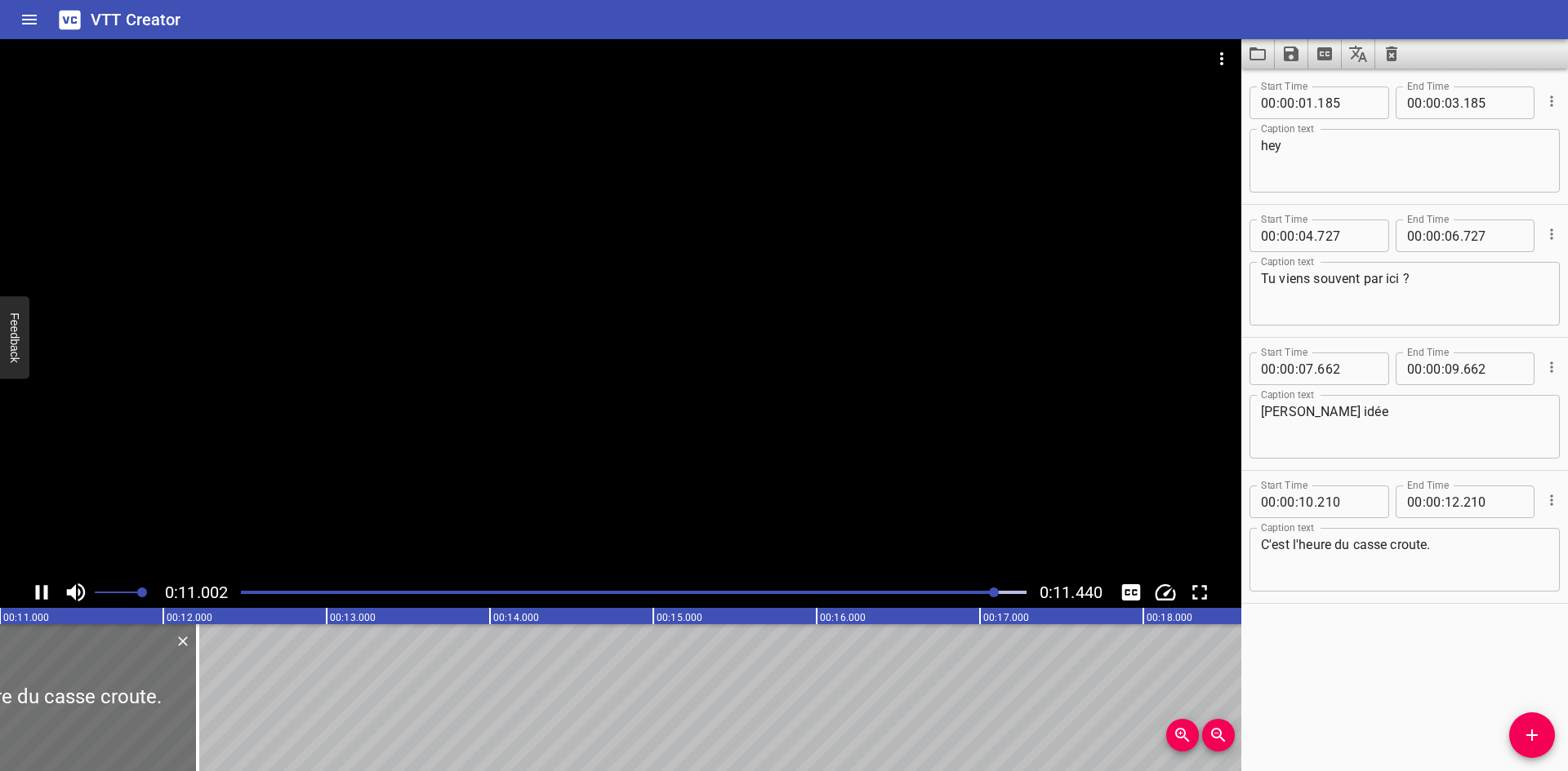
click at [31, 594] on icon "Play/Pause" at bounding box center [41, 592] width 24 height 24
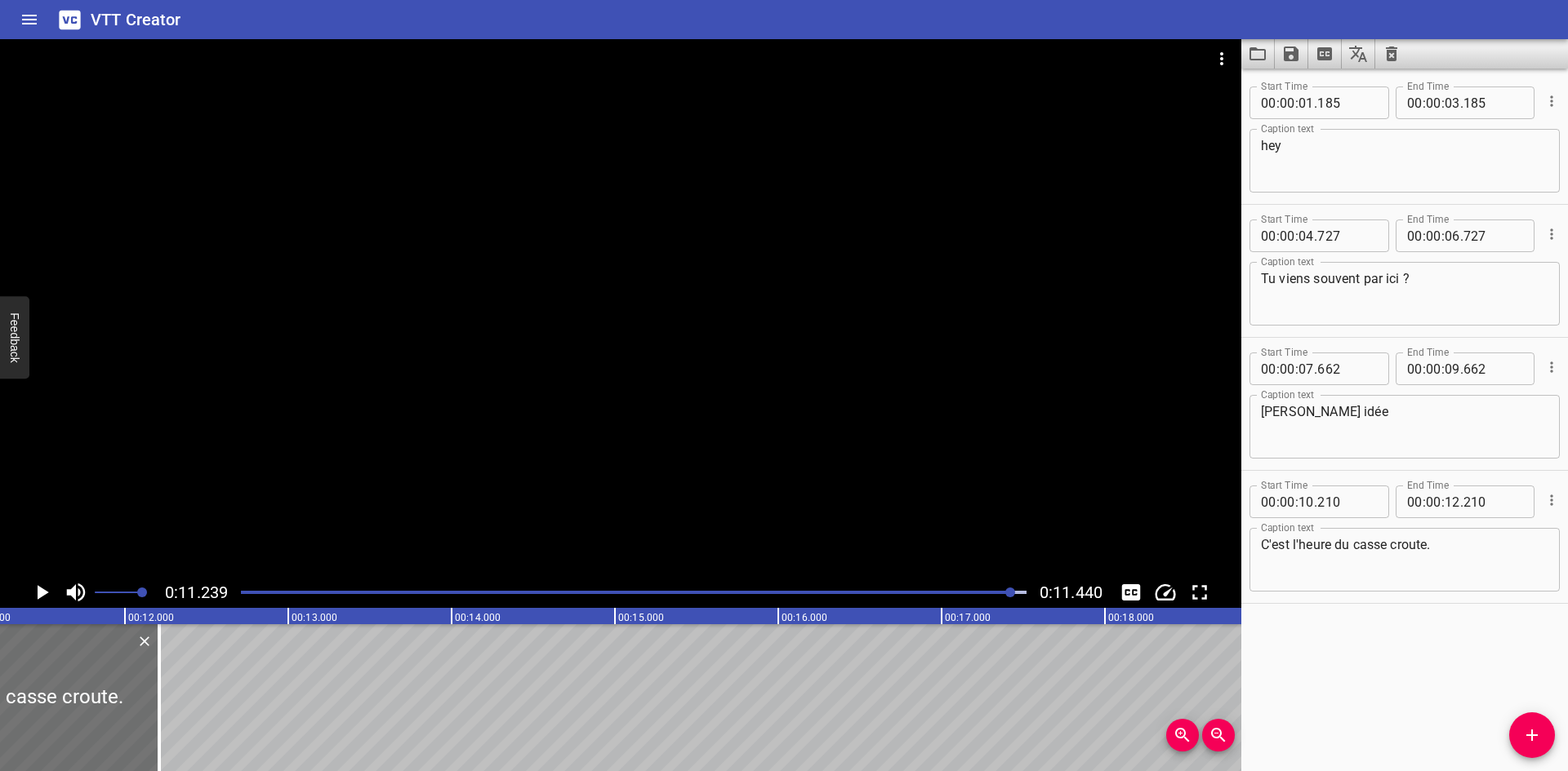
scroll to position [0, 1836]
click at [1285, 56] on icon "Save captions to file" at bounding box center [1291, 54] width 14 height 14
click at [1356, 94] on li "Save to VTT file" at bounding box center [1335, 90] width 120 height 30
click at [1317, 56] on icon "Extract captions from video" at bounding box center [1324, 54] width 14 height 13
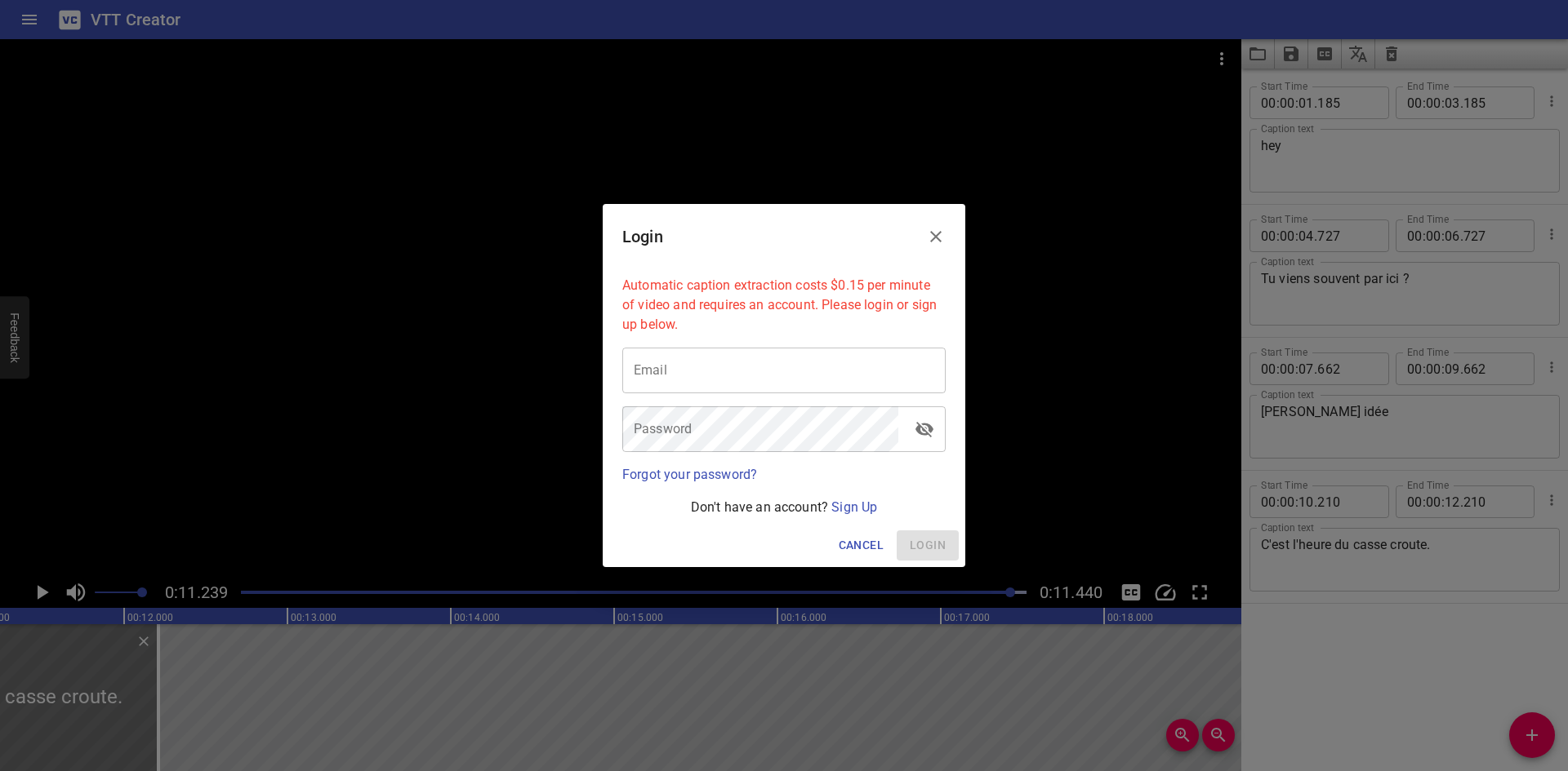
click at [927, 225] on button "Close" at bounding box center [936, 237] width 40 height 40
